Goal: Entertainment & Leisure: Consume media (video, audio)

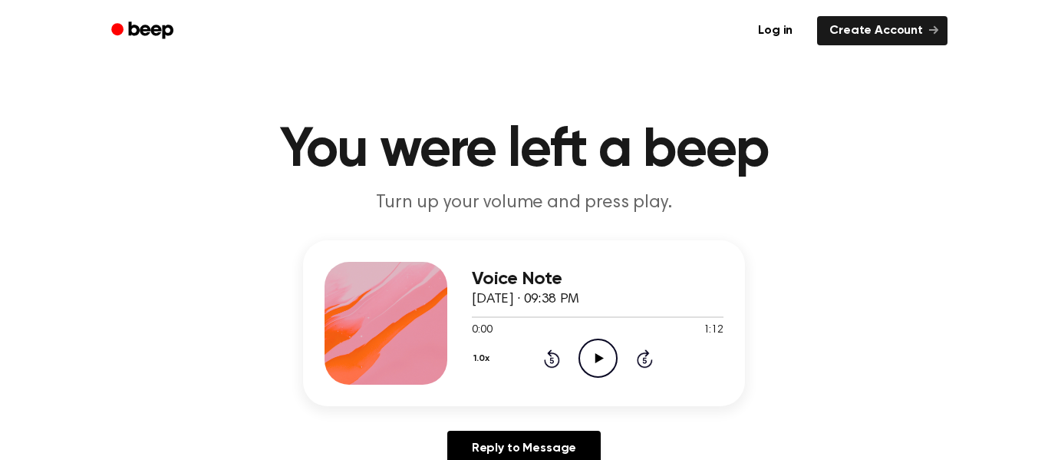
click at [612, 348] on icon "Play Audio" at bounding box center [598, 357] width 39 height 39
click at [607, 358] on icon "Play Audio" at bounding box center [598, 357] width 39 height 39
click at [603, 364] on icon "Play Audio" at bounding box center [598, 357] width 39 height 39
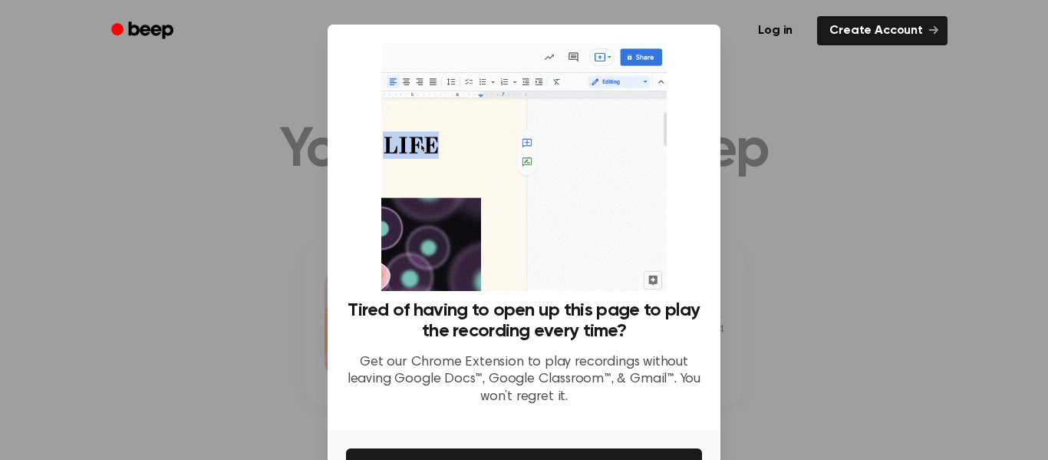
click at [801, 89] on div at bounding box center [524, 230] width 1048 height 460
click at [794, 97] on div at bounding box center [524, 230] width 1048 height 460
click at [960, 345] on div at bounding box center [524, 230] width 1048 height 460
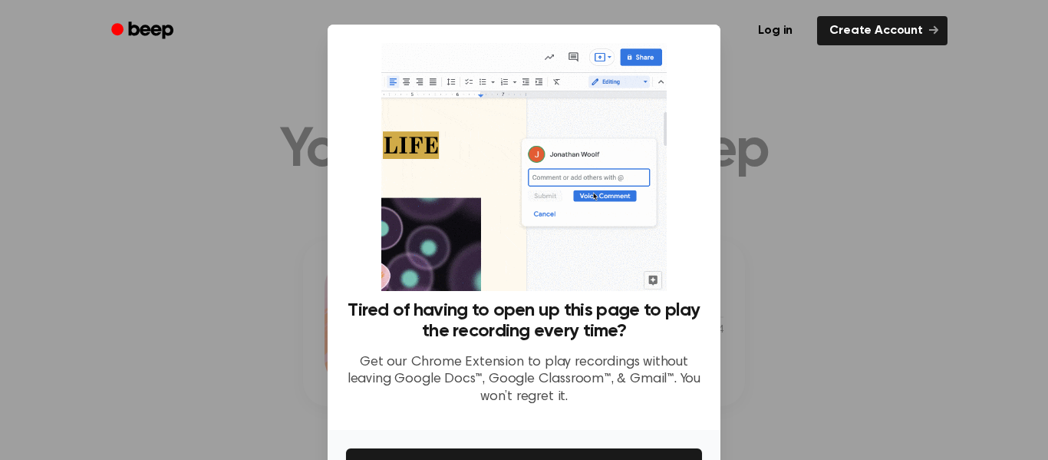
click at [836, 127] on div at bounding box center [524, 230] width 1048 height 460
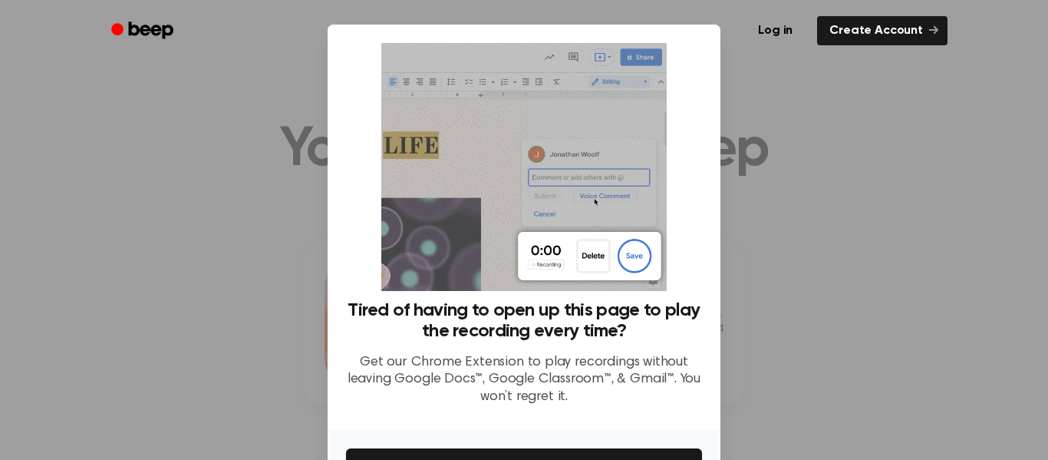
scroll to position [99, 0]
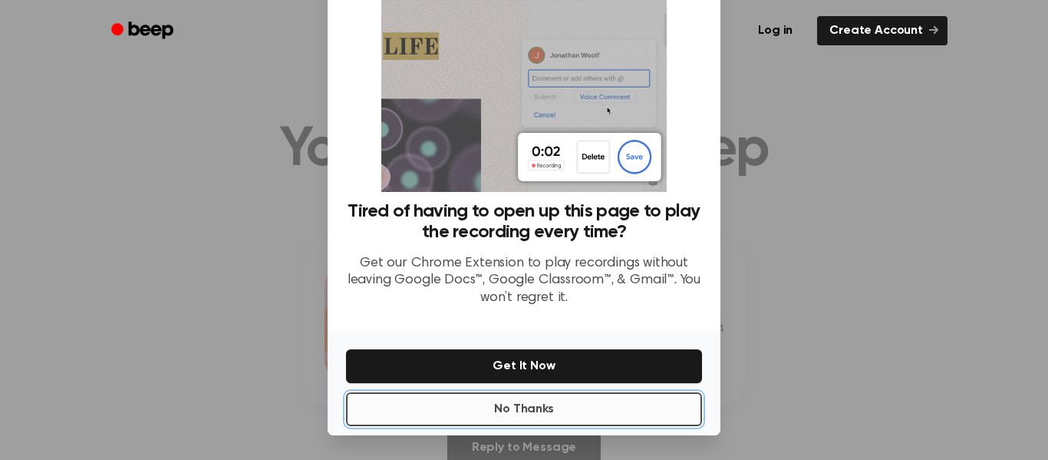
click at [504, 403] on button "No Thanks" at bounding box center [524, 409] width 356 height 34
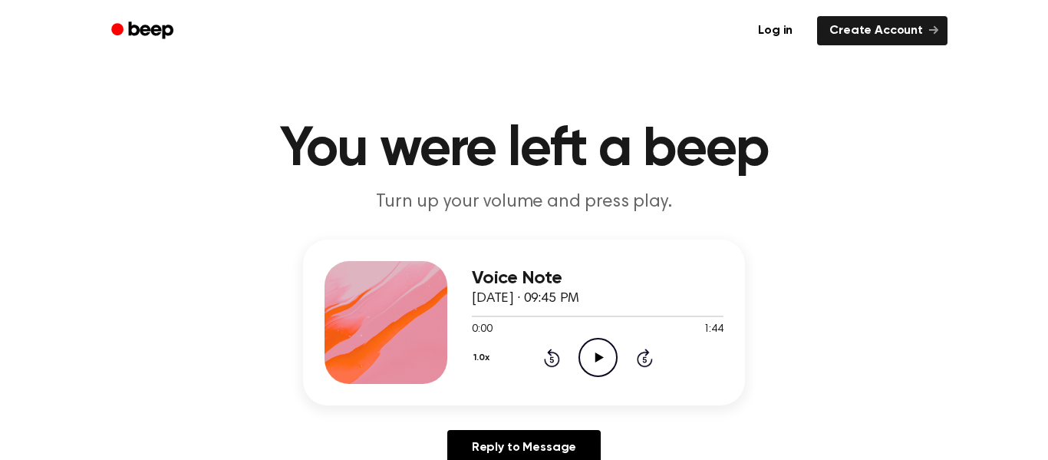
click at [590, 362] on icon "Play Audio" at bounding box center [598, 357] width 39 height 39
click at [598, 353] on icon "Play Audio" at bounding box center [598, 357] width 39 height 39
click at [588, 351] on icon "Play Audio" at bounding box center [598, 357] width 39 height 39
click at [593, 367] on icon "Play Audio" at bounding box center [598, 357] width 39 height 39
